Goal: Information Seeking & Learning: Learn about a topic

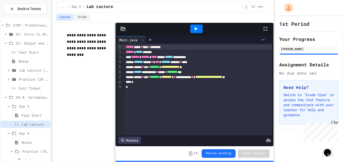
click at [93, 93] on div "**********" at bounding box center [83, 93] width 62 height 140
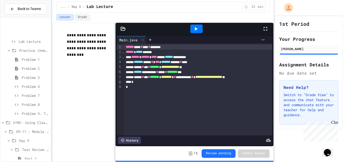
scroll to position [469, 0]
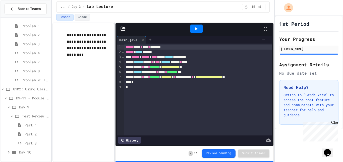
click at [31, 106] on span "Day 9" at bounding box center [34, 107] width 30 height 5
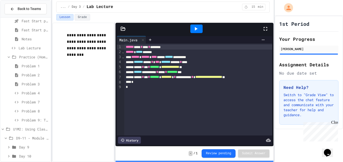
scroll to position [433, 0]
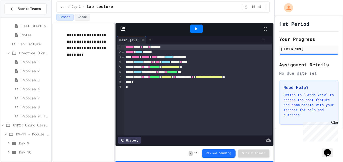
click at [24, 143] on span "Day 9" at bounding box center [34, 143] width 30 height 5
click at [21, 114] on div "Test Review (40 mins)" at bounding box center [26, 116] width 50 height 7
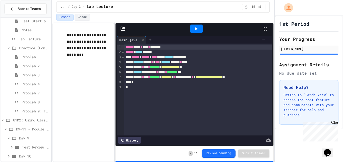
scroll to position [442, 0]
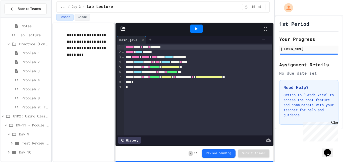
click at [20, 138] on div "Day 9" at bounding box center [26, 135] width 50 height 9
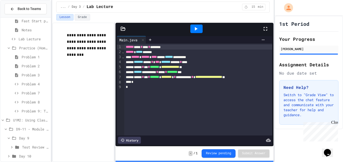
click at [19, 138] on div "Day 9" at bounding box center [26, 138] width 50 height 7
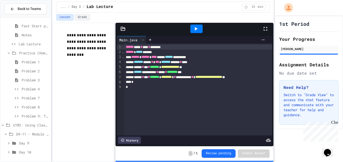
scroll to position [429, 0]
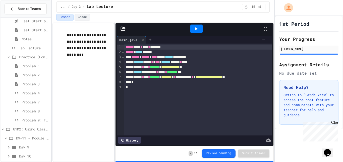
click at [23, 156] on span "Day 10" at bounding box center [34, 156] width 30 height 5
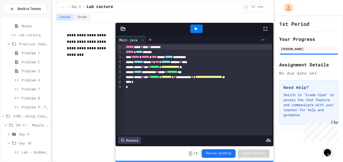
click at [23, 155] on span "Lab - Hidden Figures: Orbital Velocity Calculator" at bounding box center [35, 152] width 27 height 5
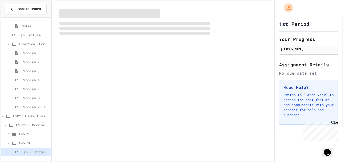
scroll to position [438, 0]
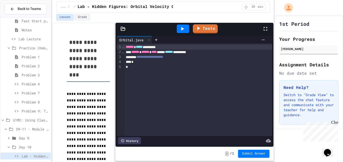
click at [334, 122] on div "Close" at bounding box center [334, 124] width 6 height 6
click at [26, 127] on span "D9-11 - Module Wrap Up" at bounding box center [32, 129] width 33 height 5
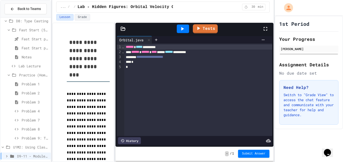
scroll to position [415, 0]
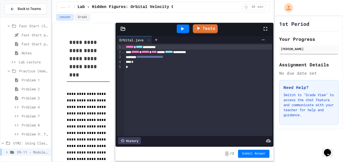
click at [31, 152] on span "D9-11 - Module Wrap Up" at bounding box center [33, 152] width 32 height 5
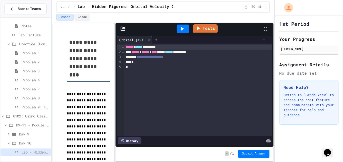
click at [27, 145] on span "Day 10" at bounding box center [34, 143] width 30 height 5
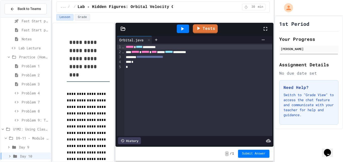
scroll to position [433, 0]
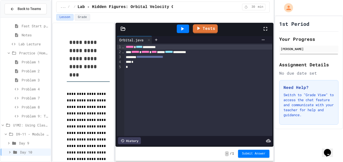
click at [29, 154] on span "Day 10" at bounding box center [34, 152] width 29 height 5
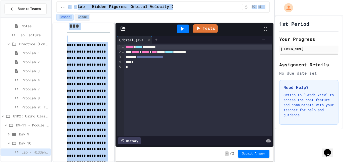
scroll to position [0, 0]
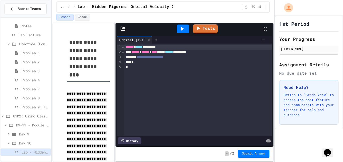
drag, startPoint x: 109, startPoint y: 138, endPoint x: 67, endPoint y: 78, distance: 73.9
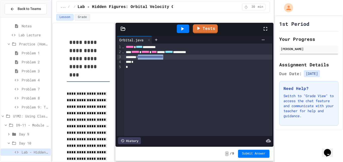
drag, startPoint x: 190, startPoint y: 58, endPoint x: 143, endPoint y: 57, distance: 47.5
click at [143, 57] on div "**********" at bounding box center [198, 57] width 148 height 5
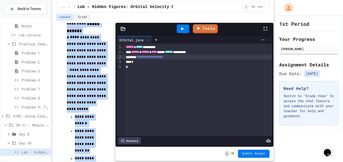
scroll to position [1053, 0]
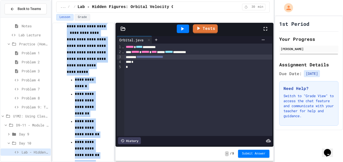
drag, startPoint x: 66, startPoint y: 79, endPoint x: 111, endPoint y: 138, distance: 74.9
click at [111, 138] on div "**********" at bounding box center [83, 93] width 62 height 140
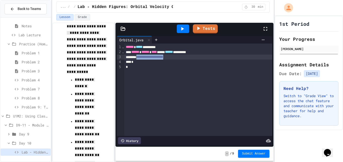
drag, startPoint x: 189, startPoint y: 57, endPoint x: 142, endPoint y: 58, distance: 47.7
click at [142, 58] on div "**********" at bounding box center [198, 57] width 148 height 5
click at [163, 162] on div at bounding box center [171, 163] width 343 height 0
click at [173, 162] on div at bounding box center [171, 163] width 343 height 0
click at [158, 162] on div at bounding box center [171, 163] width 343 height 0
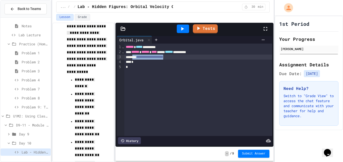
drag, startPoint x: 186, startPoint y: 58, endPoint x: 135, endPoint y: 58, distance: 50.5
click at [135, 58] on div "**********" at bounding box center [198, 57] width 148 height 5
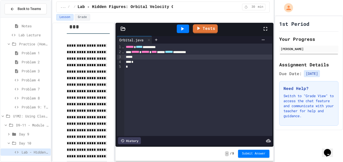
scroll to position [50, 0]
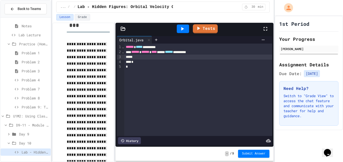
click at [87, 96] on span "**********" at bounding box center [87, 135] width 40 height 186
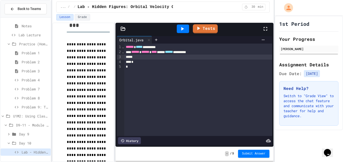
click at [96, 101] on p "**********" at bounding box center [88, 135] width 43 height 189
click at [155, 60] on div "*" at bounding box center [198, 62] width 148 height 5
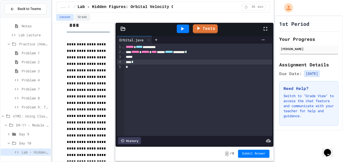
click at [154, 56] on div at bounding box center [198, 57] width 148 height 5
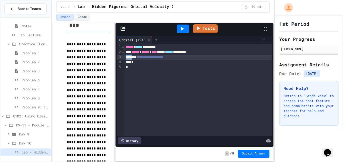
click at [191, 55] on div "**********" at bounding box center [198, 57] width 148 height 5
drag, startPoint x: 187, startPoint y: 57, endPoint x: 143, endPoint y: 57, distance: 44.2
click at [143, 57] on div "**********" at bounding box center [198, 57] width 148 height 5
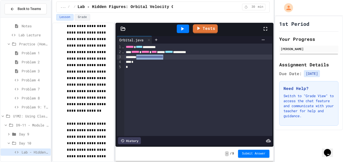
scroll to position [612, 0]
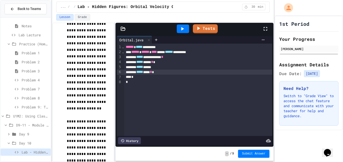
click at [174, 67] on div "***** *****" at bounding box center [198, 67] width 148 height 5
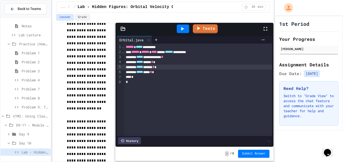
click at [175, 73] on div "***** *** *" at bounding box center [198, 72] width 148 height 5
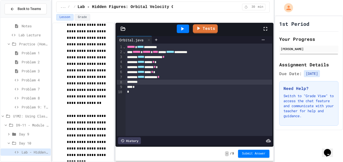
scroll to position [619, 0]
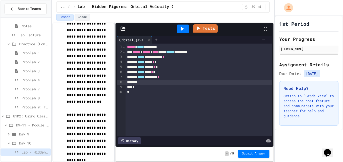
click at [182, 29] on icon at bounding box center [182, 29] width 3 height 4
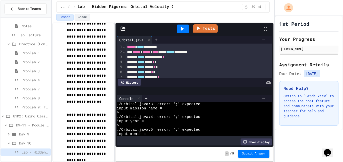
scroll to position [0, 0]
click at [194, 57] on div "**********" at bounding box center [199, 57] width 147 height 5
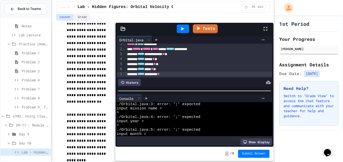
scroll to position [8, 0]
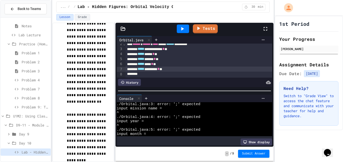
click at [187, 26] on div at bounding box center [183, 29] width 12 height 9
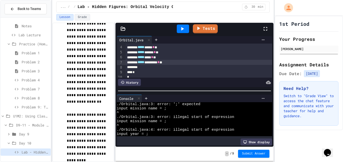
scroll to position [14, 0]
click at [168, 48] on div "***** **** * *" at bounding box center [199, 47] width 147 height 5
click at [183, 28] on icon at bounding box center [182, 29] width 6 height 6
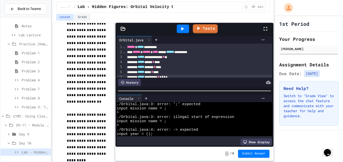
click at [176, 57] on div "**********" at bounding box center [199, 57] width 147 height 5
click at [176, 56] on div "***** ******* * *" at bounding box center [199, 57] width 147 height 5
click at [180, 30] on icon at bounding box center [182, 29] width 6 height 6
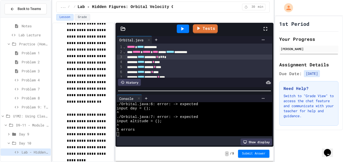
scroll to position [18, 0]
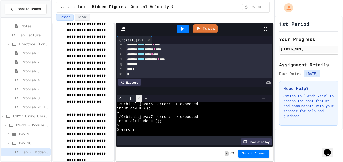
click at [138, 101] on div at bounding box center [139, 98] width 6 height 7
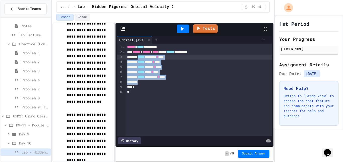
drag, startPoint x: 184, startPoint y: 80, endPoint x: 143, endPoint y: 58, distance: 46.4
click at [143, 58] on div "**********" at bounding box center [199, 90] width 147 height 93
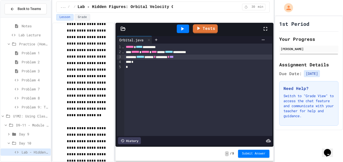
scroll to position [606, 0]
click at [184, 30] on icon at bounding box center [182, 29] width 6 height 6
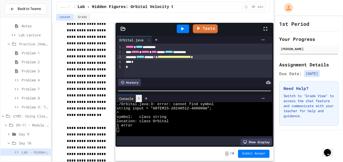
click at [139, 97] on icon at bounding box center [139, 99] width 4 height 4
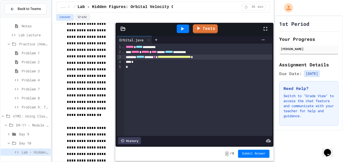
click at [143, 58] on span "******" at bounding box center [140, 57] width 8 height 4
click at [179, 23] on div at bounding box center [182, 29] width 17 height 14
click at [182, 31] on icon at bounding box center [182, 29] width 6 height 6
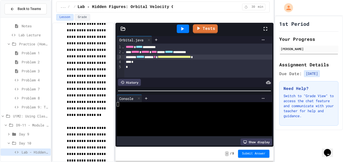
click at [233, 60] on div "*" at bounding box center [198, 62] width 148 height 5
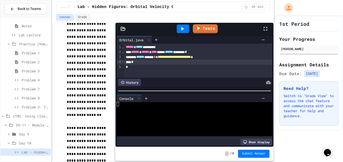
click at [232, 58] on div "**********" at bounding box center [198, 57] width 148 height 5
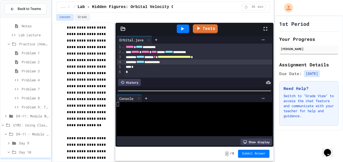
scroll to position [451, 0]
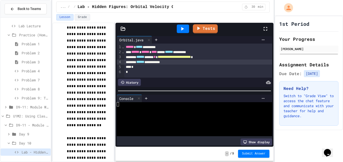
click at [22, 135] on span "Day 9" at bounding box center [34, 134] width 30 height 5
click at [23, 133] on span "Test Review (40 mins)" at bounding box center [35, 134] width 27 height 5
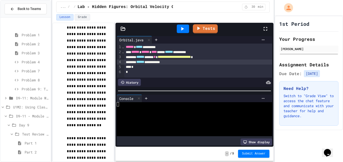
scroll to position [487, 0]
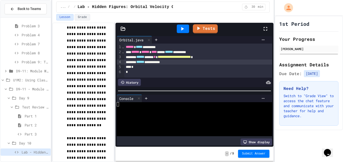
click at [23, 108] on span "Test Review (40 mins)" at bounding box center [35, 107] width 27 height 5
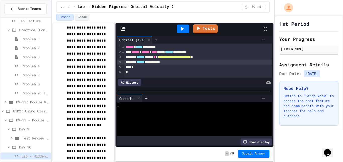
scroll to position [460, 0]
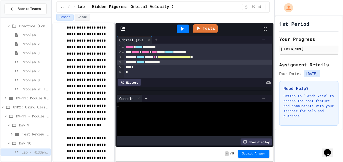
click at [28, 115] on span "D9-11 - Module Wrap Up" at bounding box center [32, 116] width 33 height 5
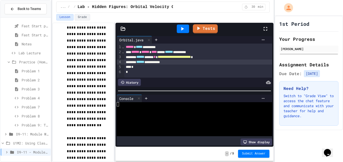
scroll to position [420, 0]
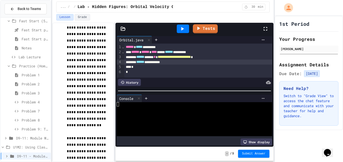
click at [23, 159] on div "D9-11 - Module Wrap Up" at bounding box center [26, 156] width 50 height 7
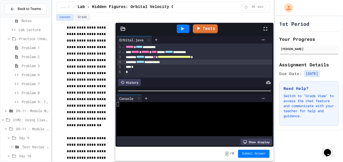
scroll to position [460, 0]
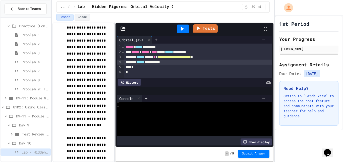
click at [8, 118] on icon at bounding box center [11, 116] width 6 height 5
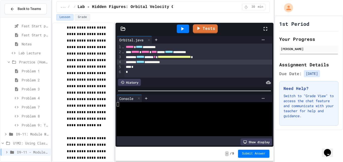
scroll to position [420, 0]
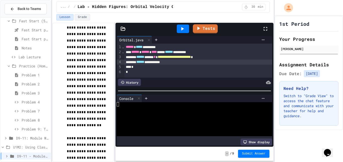
click at [8, 66] on icon at bounding box center [9, 66] width 5 height 5
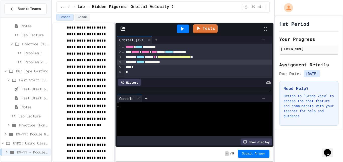
scroll to position [361, 0]
click at [9, 79] on icon at bounding box center [9, 80] width 5 height 5
click at [7, 98] on icon at bounding box center [6, 99] width 2 height 2
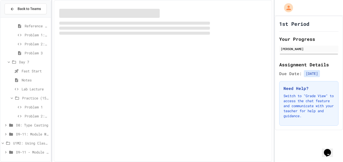
click at [11, 97] on icon at bounding box center [12, 98] width 5 height 5
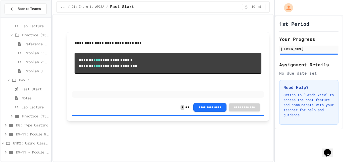
click at [8, 81] on icon at bounding box center [9, 80] width 5 height 5
click at [11, 70] on icon at bounding box center [12, 71] width 5 height 5
click at [8, 71] on icon at bounding box center [9, 71] width 5 height 5
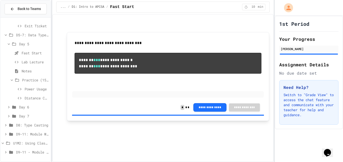
click at [12, 78] on icon at bounding box center [12, 80] width 5 height 5
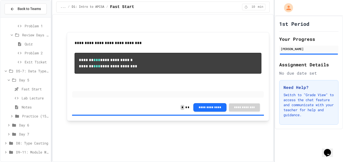
click at [8, 79] on icon at bounding box center [9, 80] width 5 height 5
click at [6, 106] on icon at bounding box center [6, 107] width 5 height 5
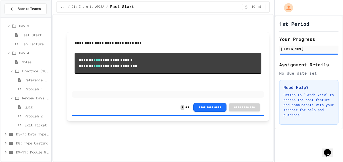
click at [10, 97] on icon at bounding box center [12, 98] width 5 height 5
click at [12, 98] on icon at bounding box center [12, 99] width 2 height 2
click at [9, 99] on icon at bounding box center [9, 98] width 5 height 5
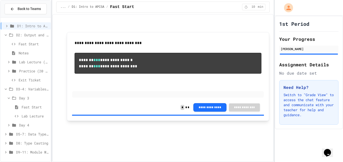
scroll to position [8, 0]
click at [9, 99] on icon at bounding box center [9, 98] width 5 height 5
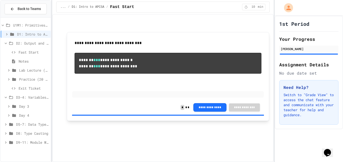
scroll to position [0, 0]
click at [4, 98] on icon at bounding box center [6, 97] width 5 height 5
click at [7, 45] on icon at bounding box center [6, 43] width 5 height 5
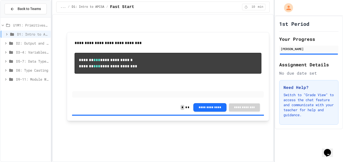
click at [7, 32] on icon at bounding box center [7, 34] width 5 height 5
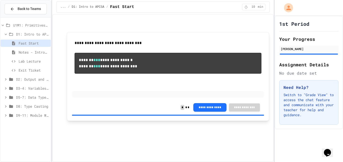
click at [6, 34] on icon at bounding box center [6, 34] width 5 height 5
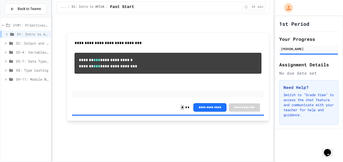
click at [3, 26] on icon at bounding box center [3, 25] width 5 height 5
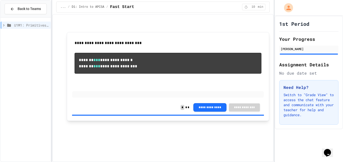
click at [3, 26] on icon at bounding box center [4, 25] width 5 height 5
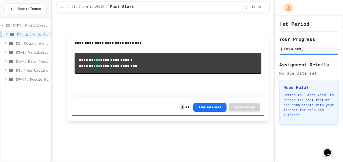
click at [24, 78] on span "D9-11: Module Wrap Up" at bounding box center [32, 79] width 33 height 5
click at [15, 86] on div "Day 9" at bounding box center [26, 88] width 50 height 7
click at [22, 98] on span "Lab - Hidden Figures: Launch Weight Calculator" at bounding box center [35, 97] width 27 height 5
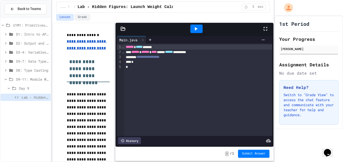
click at [90, 42] on u "**********" at bounding box center [87, 45] width 40 height 10
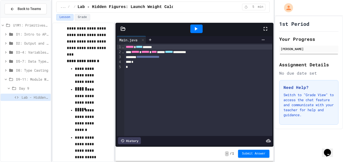
scroll to position [530, 0]
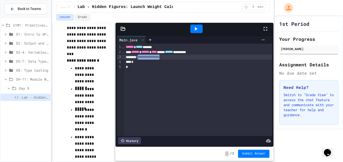
drag, startPoint x: 182, startPoint y: 58, endPoint x: 143, endPoint y: 57, distance: 38.9
click at [143, 57] on div "**********" at bounding box center [198, 57] width 148 height 5
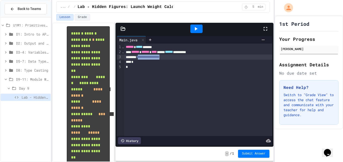
scroll to position [1103, 0]
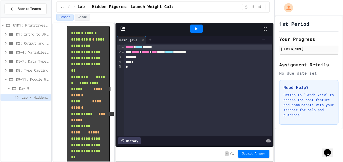
click at [213, 7] on div "... / Day 9 / Lab - Hidden Figures: Launch Weight Calculator 5 min" at bounding box center [163, 7] width 214 height 11
click at [194, 5] on div "... / Day 9 / Lab - Hidden Figures: Launch Weight Calculator 5 min" at bounding box center [163, 7] width 214 height 11
click at [167, 58] on div at bounding box center [198, 57] width 148 height 5
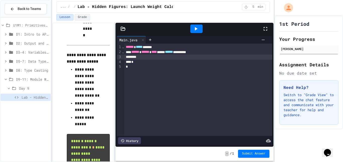
scroll to position [994, 0]
click at [26, 122] on div "U1M1: Primitives, Variables, Basic I/O D1: Intro to APCSA D2: Output and Compil…" at bounding box center [26, 90] width 50 height 140
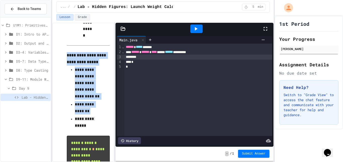
drag, startPoint x: 67, startPoint y: 55, endPoint x: 96, endPoint y: 129, distance: 79.6
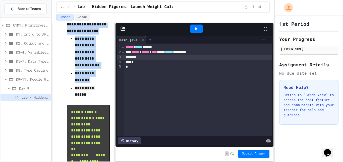
scroll to position [1029, 0]
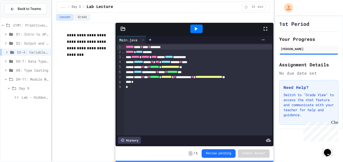
click at [23, 97] on span "Lab - Hidden Figures: Launch Weight Calculator" at bounding box center [35, 97] width 27 height 5
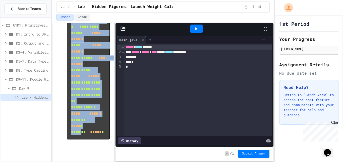
scroll to position [1828, 0]
drag, startPoint x: 69, startPoint y: 61, endPoint x: 108, endPoint y: 162, distance: 109.1
click at [108, 162] on div "**********" at bounding box center [83, 93] width 62 height 140
click at [138, 57] on div at bounding box center [198, 57] width 148 height 5
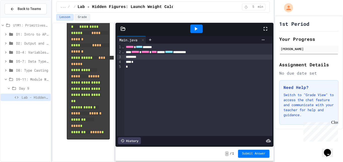
click at [125, 48] on div "****** ***** ******" at bounding box center [198, 47] width 148 height 5
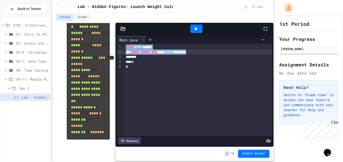
drag, startPoint x: 125, startPoint y: 48, endPoint x: 220, endPoint y: 54, distance: 94.9
click at [220, 54] on div "**********" at bounding box center [198, 90] width 148 height 93
copy div "**********"
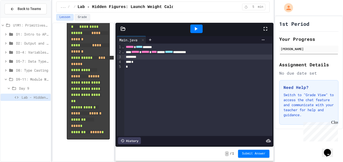
click at [216, 56] on div at bounding box center [198, 57] width 148 height 5
